Goal: Information Seeking & Learning: Check status

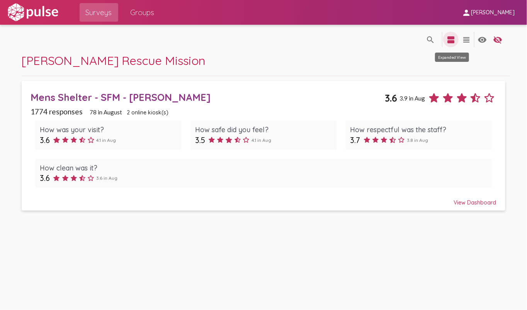
click at [452, 38] on mat-icon "view_agenda" at bounding box center [451, 39] width 9 height 9
click at [95, 10] on span "Surveys" at bounding box center [99, 12] width 26 height 14
click at [461, 201] on div "View Dashboard" at bounding box center [264, 199] width 466 height 14
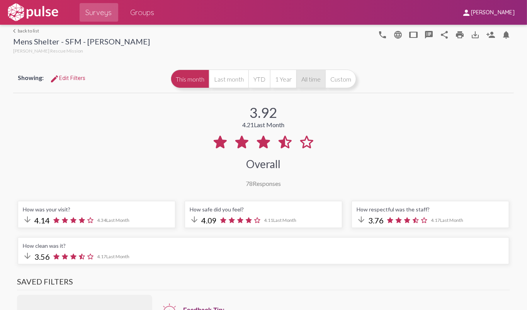
click at [311, 80] on button "All time" at bounding box center [311, 79] width 29 height 19
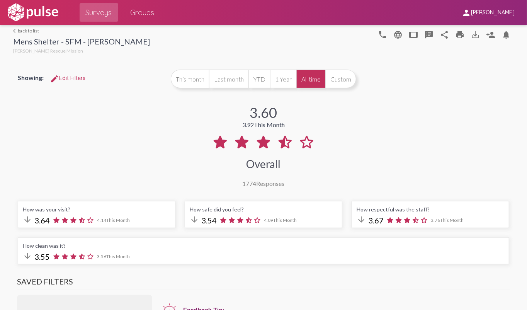
drag, startPoint x: 223, startPoint y: 105, endPoint x: 324, endPoint y: 138, distance: 106.4
click at [324, 138] on div "3.60 3.92 This Month Overall 1774 Responses" at bounding box center [263, 141] width 501 height 92
click at [234, 106] on div "3.60 3.92 This Month Overall 1774 Responses" at bounding box center [263, 141] width 501 height 92
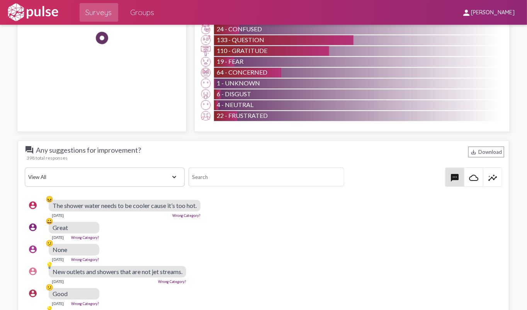
scroll to position [966, 0]
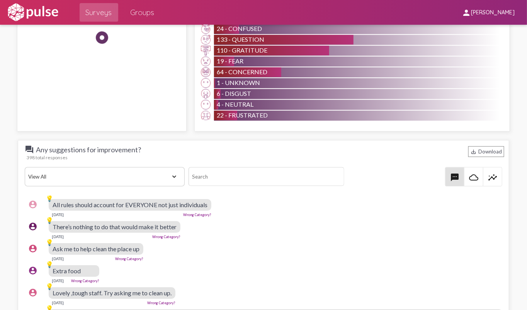
drag, startPoint x: 421, startPoint y: 276, endPoint x: 424, endPoint y: 277, distance: 4.0
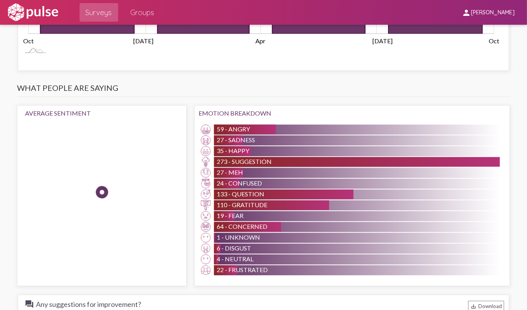
scroll to position [735, 0]
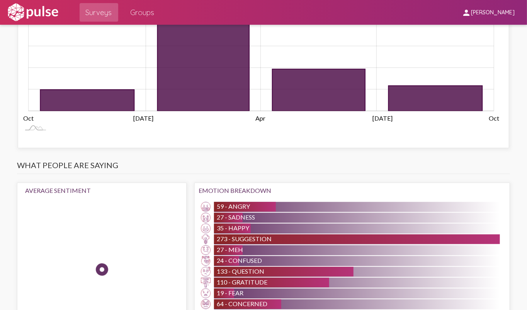
click at [440, 164] on h3 "What people are saying" at bounding box center [263, 167] width 493 height 14
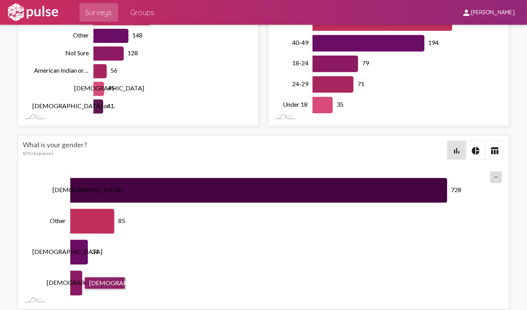
scroll to position [0, 0]
drag, startPoint x: 248, startPoint y: 111, endPoint x: 385, endPoint y: 269, distance: 209.1
copy div "3.60 3.92 This Month Overall 1774 Responses How was your visit? arrow_downward …"
